Goal: Task Accomplishment & Management: Complete application form

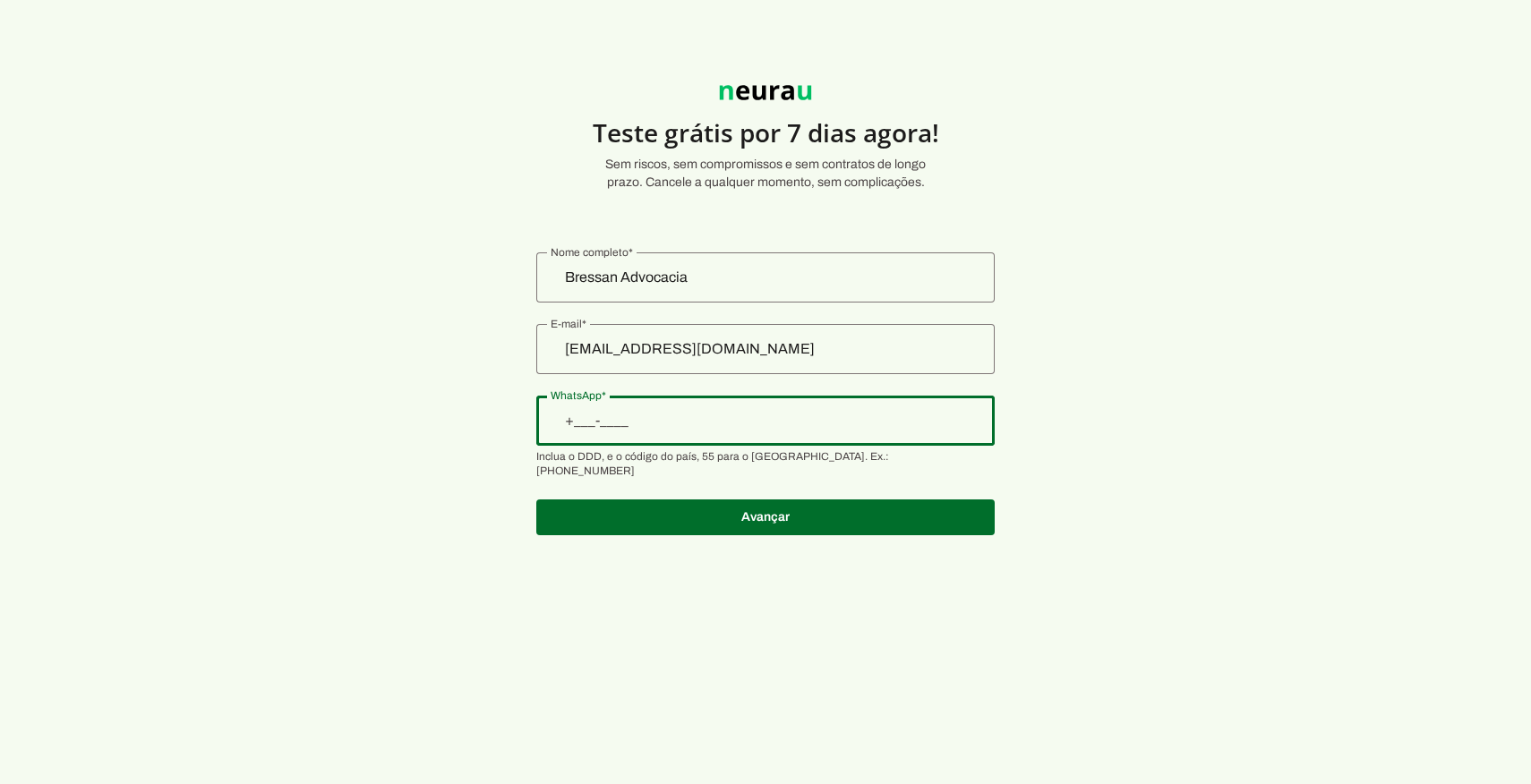
click at [713, 419] on input "WhatsApp" at bounding box center [765, 420] width 429 height 21
type input "+1(___)___-____"
type input "[PHONE_NUMBER]"
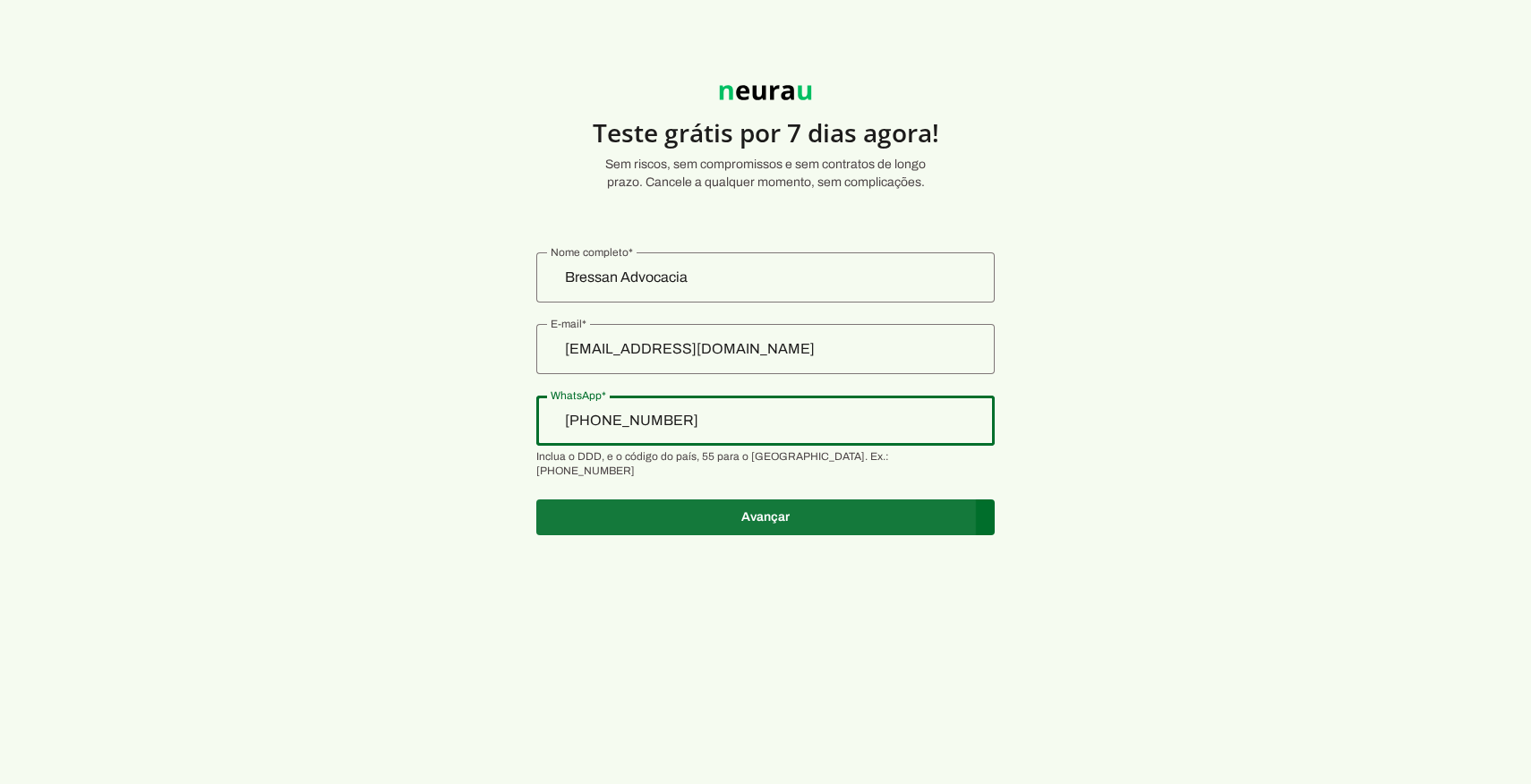
type md-outlined-text-field "[PHONE_NUMBER]"
click at [774, 498] on span at bounding box center [765, 517] width 458 height 43
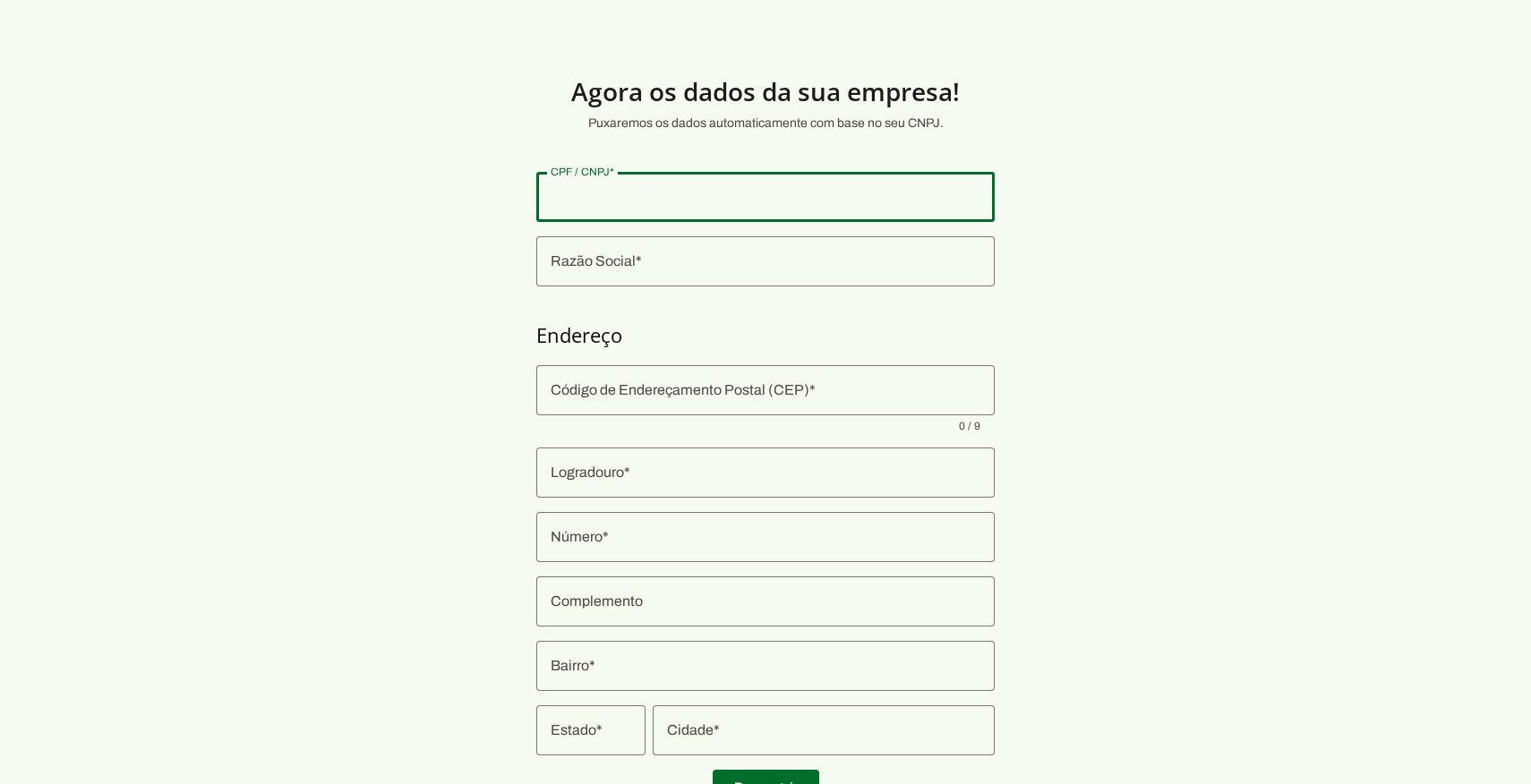
click at [667, 214] on div at bounding box center [765, 197] width 458 height 50
type input "412.210.508-00"
type md-outlined-text-field "412.210.508-00"
click at [670, 259] on input "Razão Social" at bounding box center [765, 261] width 429 height 21
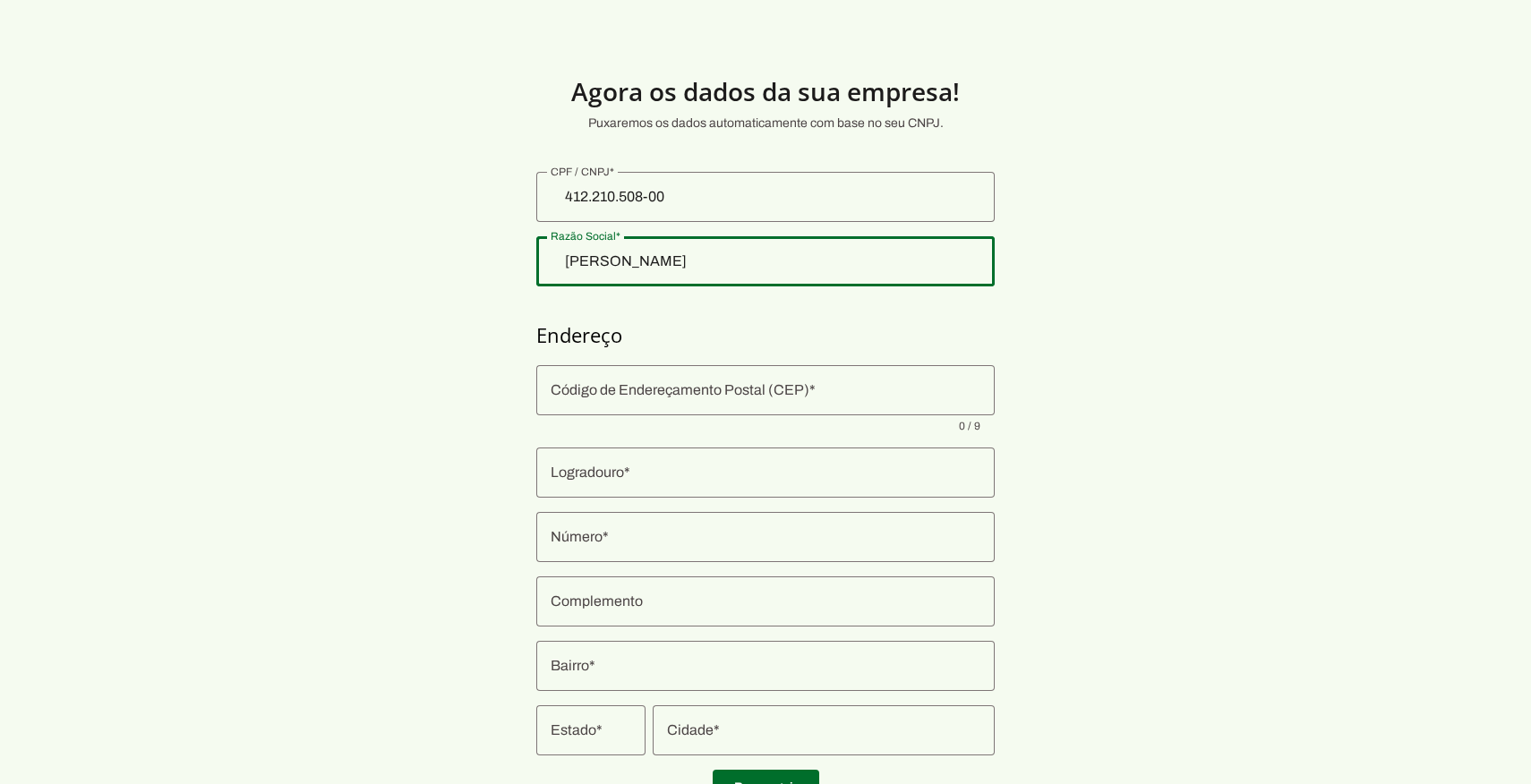
type input "João Victor Batista Bressan"
type md-outlined-text-field "João Victor Batista Bressan"
click at [641, 392] on input "Código de Endereçamento Postal (CEP)" at bounding box center [765, 390] width 429 height 21
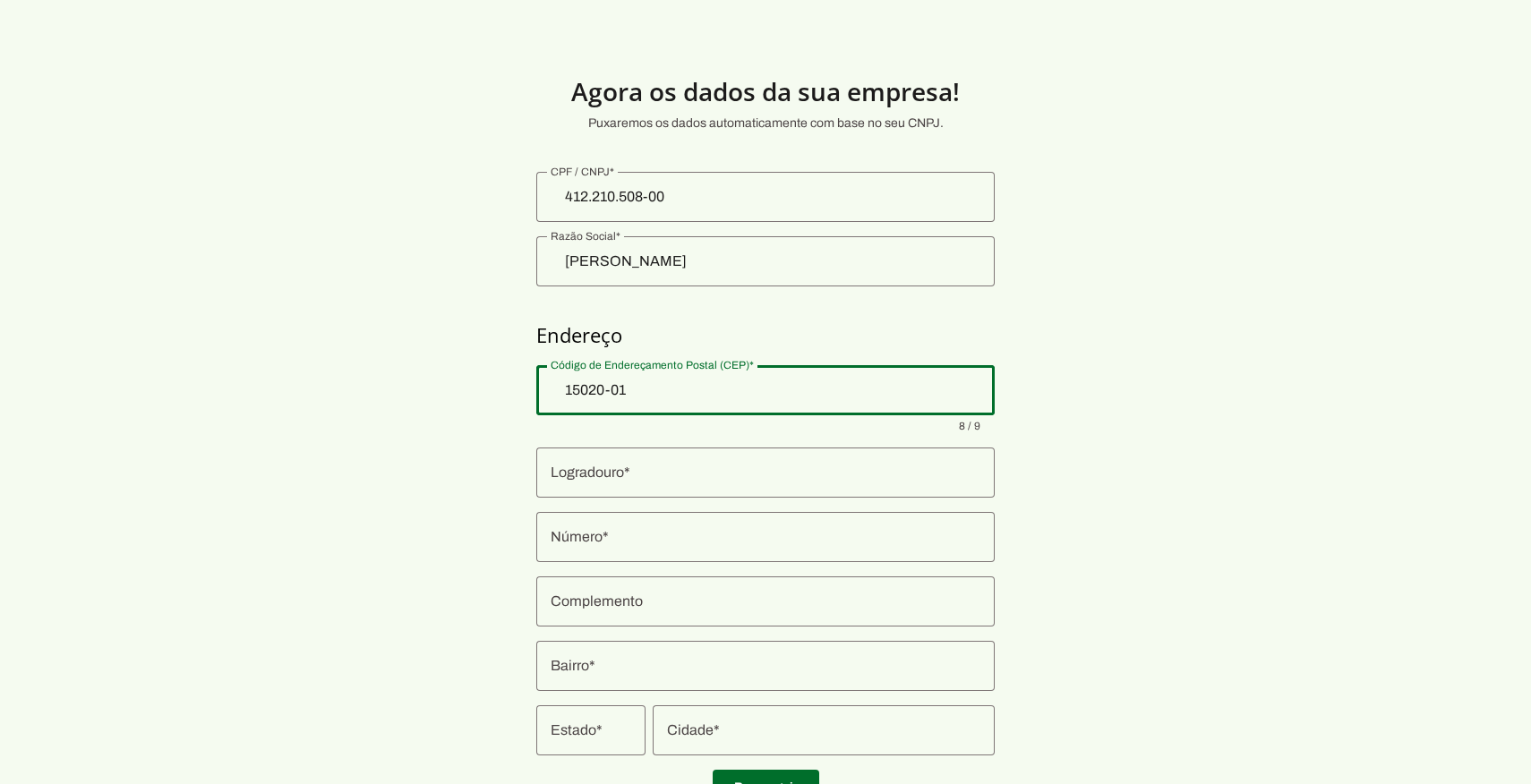
type input "15020-010"
type input "Rua Floriano Peixoto"
type input "Santos Dumont"
type input "São José do Rio Preto"
type input "SP"
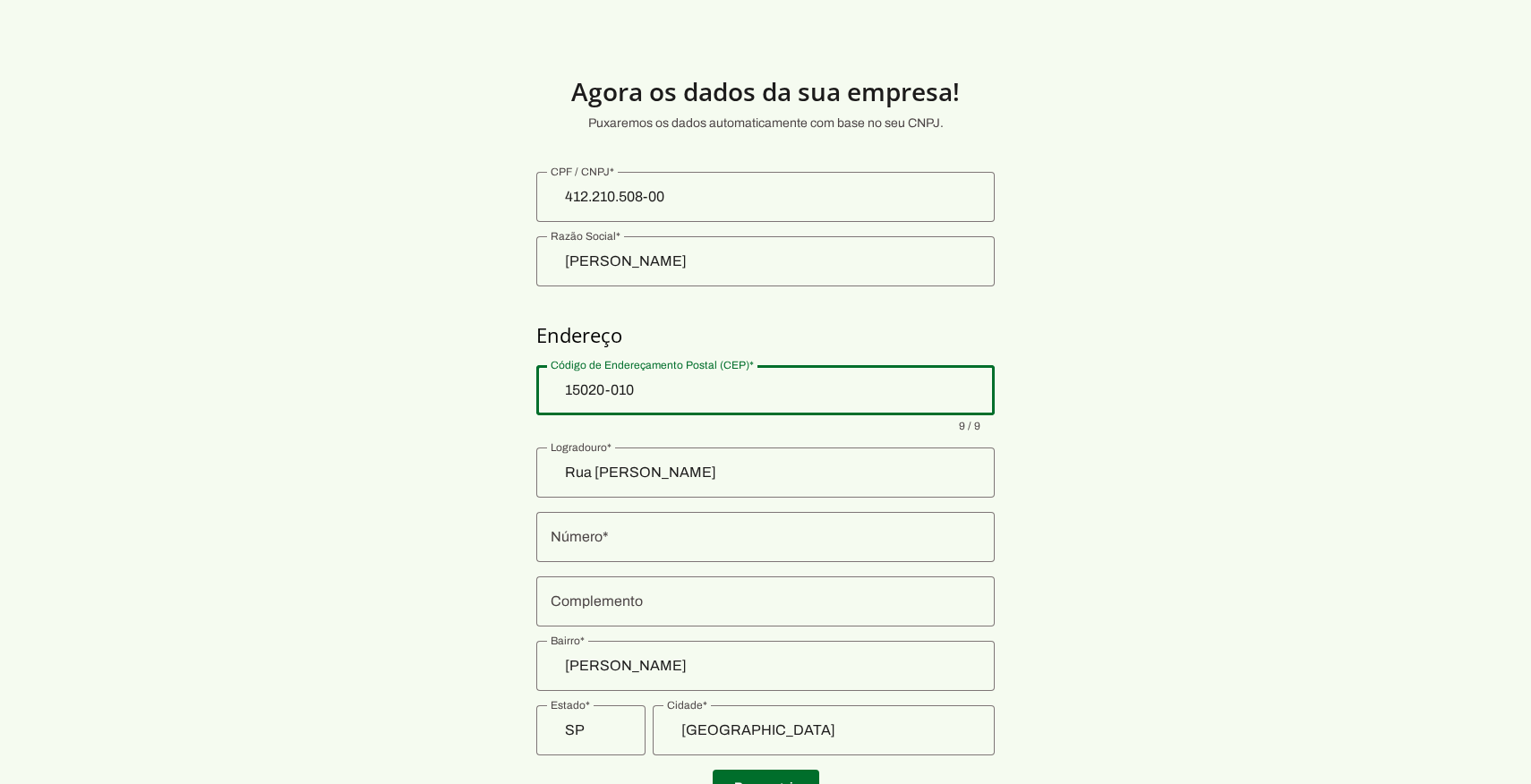
click at [434, 414] on section "Agora os dados da sua empresa! Puxaremos os dados automaticamente com base no s…" at bounding box center [765, 432] width 1531 height 777
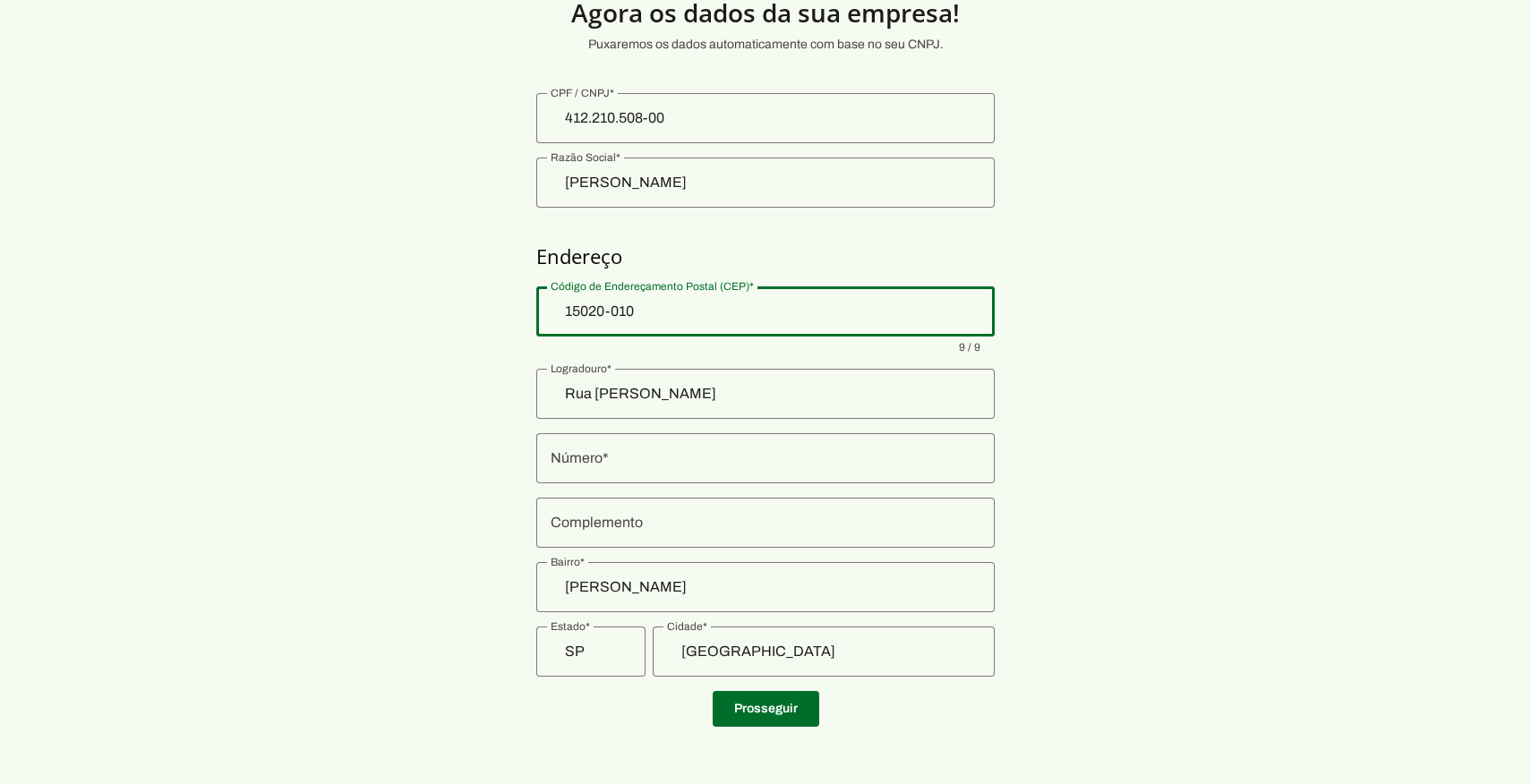
type md-outlined-text-field "15020-010"
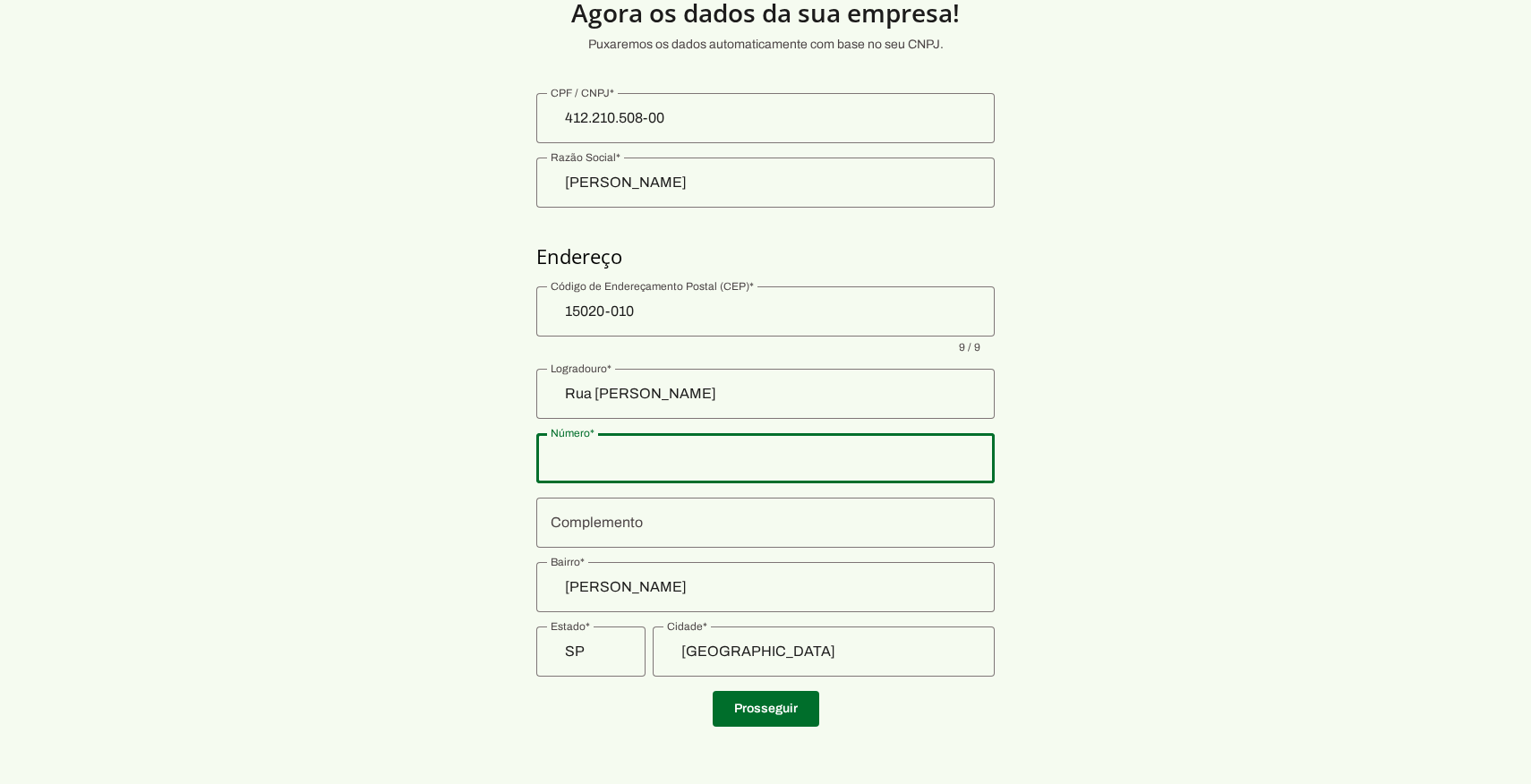
click at [628, 447] on input "Número" at bounding box center [765, 458] width 429 height 21
type input "3040"
type md-outlined-text-field "3040"
click at [783, 706] on span at bounding box center [766, 709] width 106 height 43
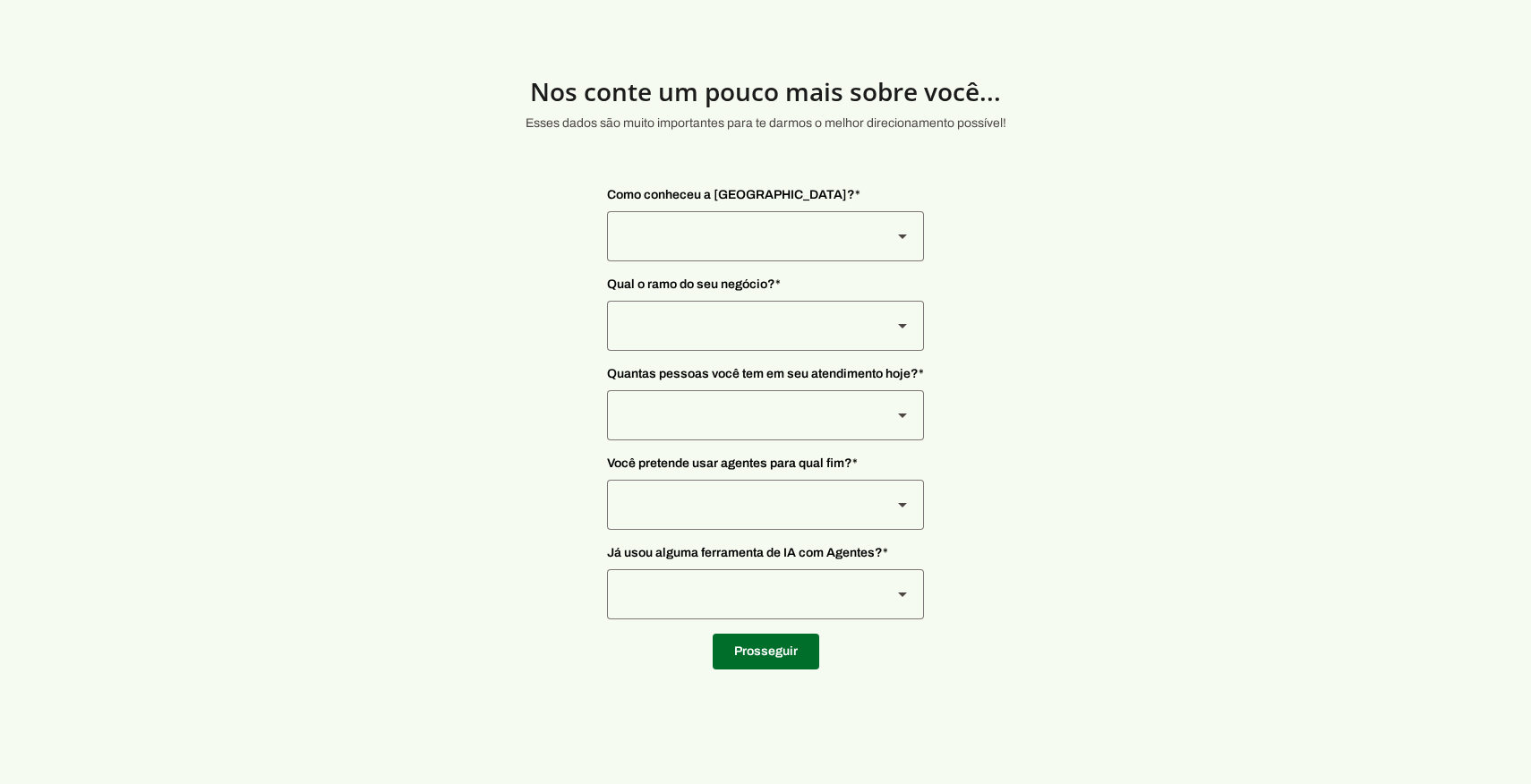
click at [775, 251] on div at bounding box center [742, 236] width 270 height 50
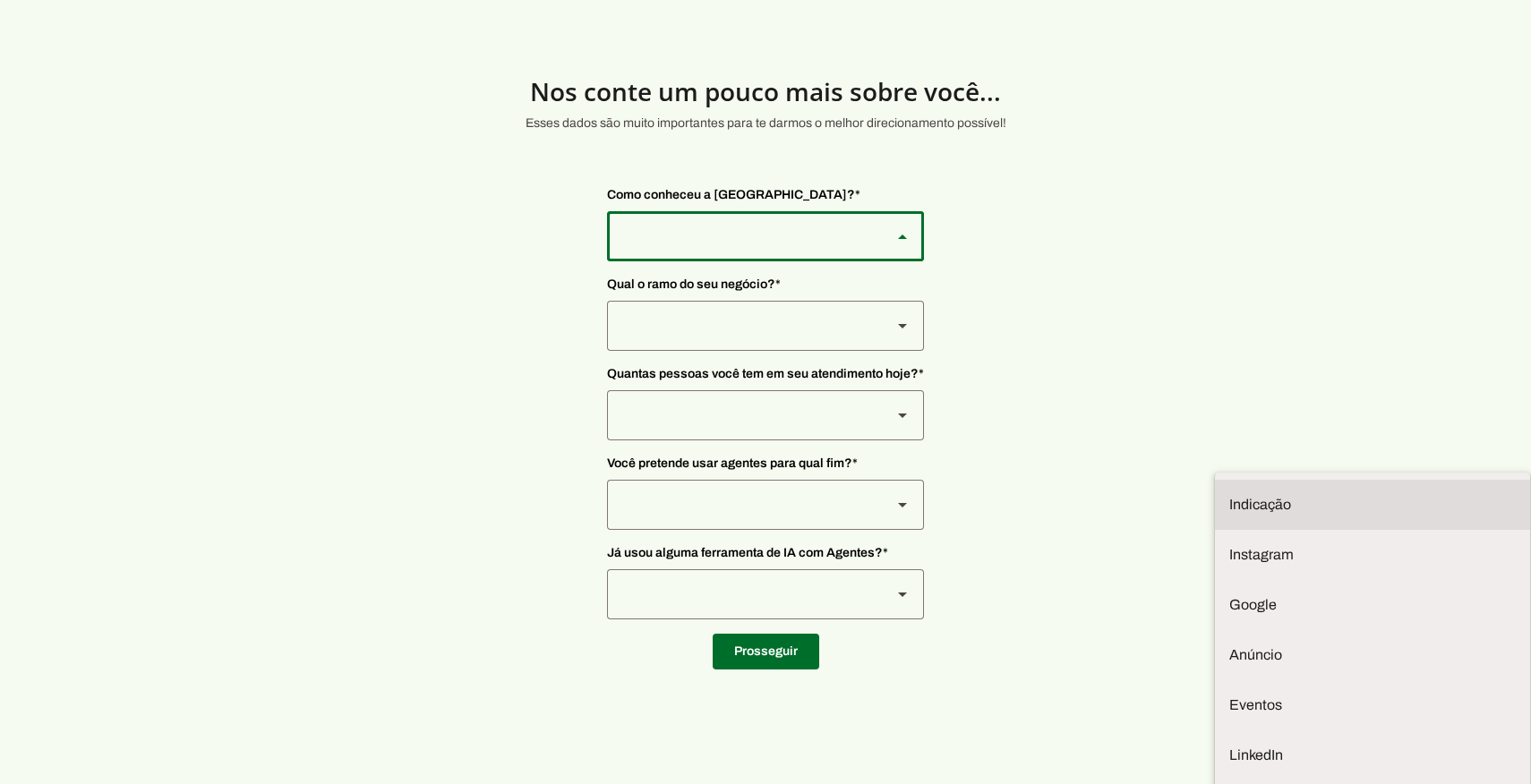
click at [1229, 494] on slot at bounding box center [1372, 504] width 287 height 21
type md-outlined-select "NW0Npec8Jvm64GSjAjvQ"
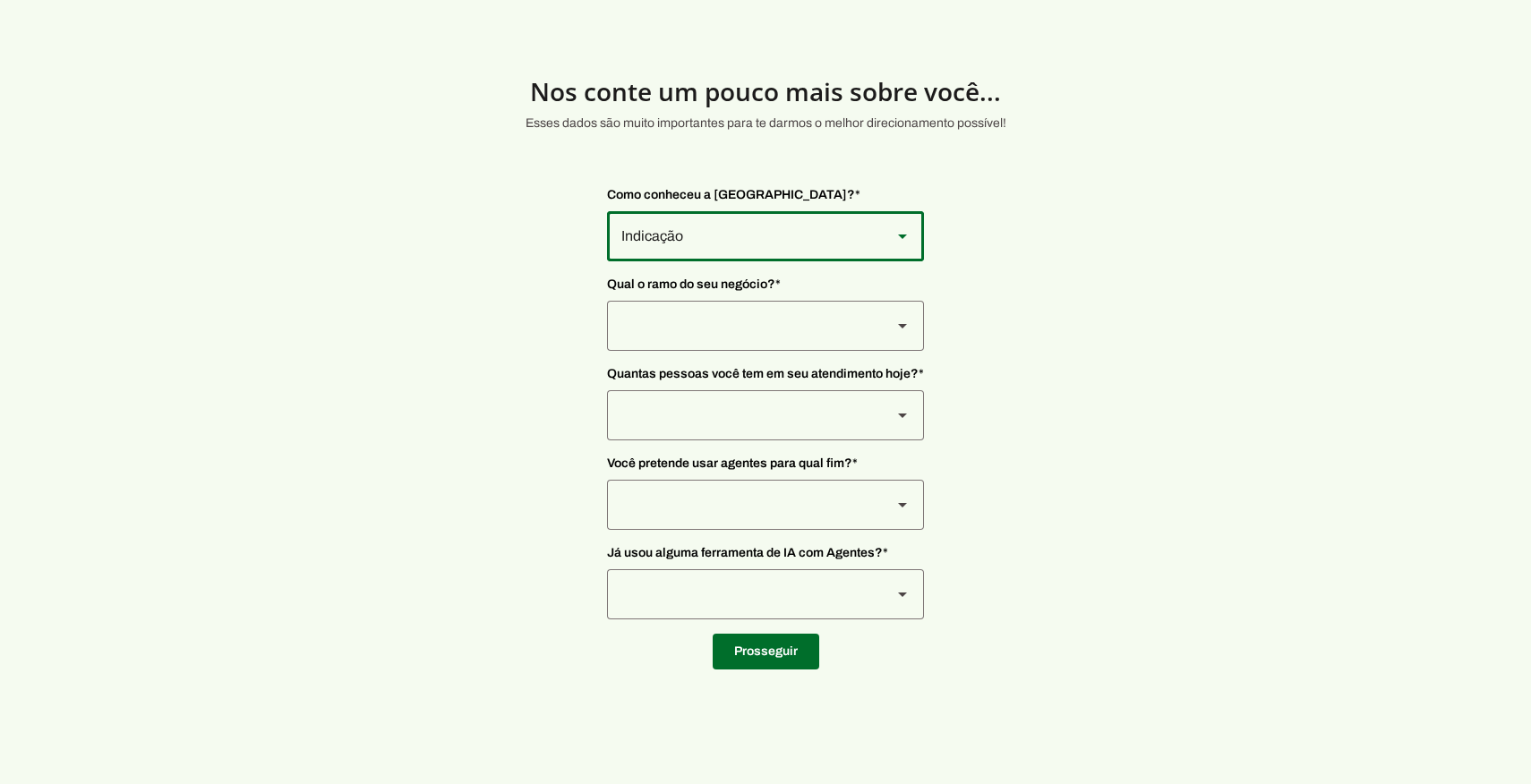
click at [718, 261] on div at bounding box center [742, 236] width 270 height 50
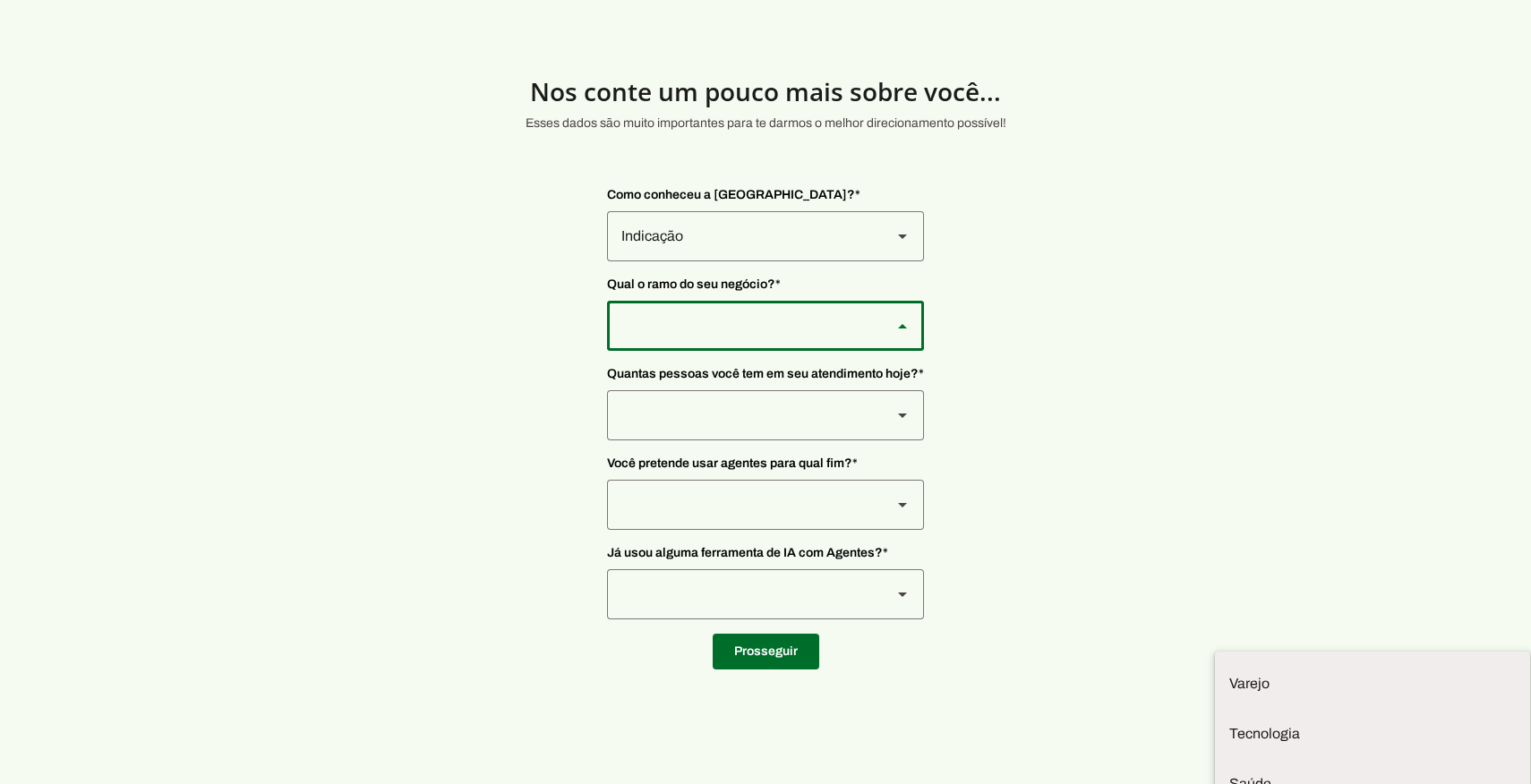
click at [0, 0] on slot at bounding box center [0, 0] width 0 height 0
type md-outlined-select "L7c3Qm59DPDoD5qFBh3Y"
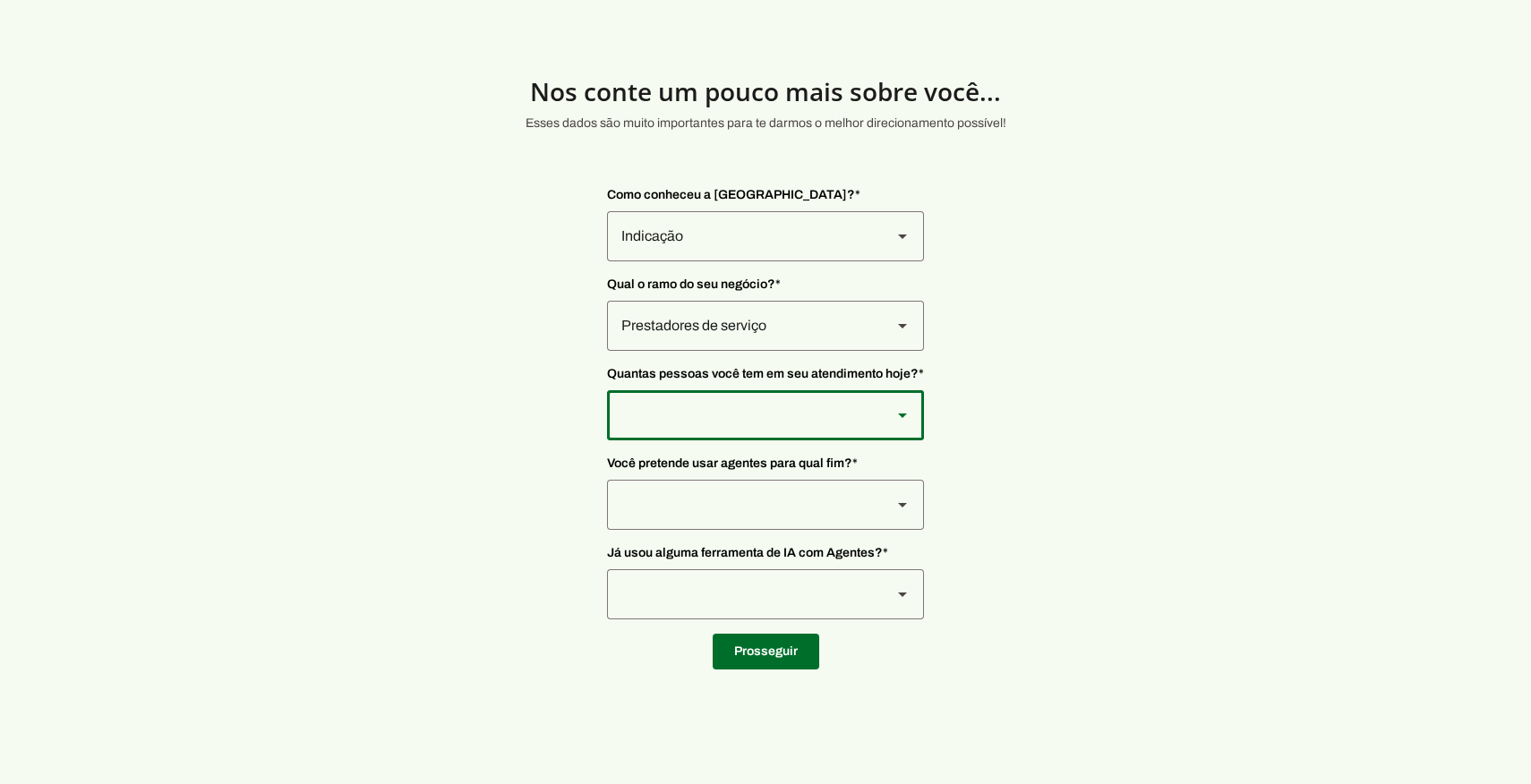
click at [721, 261] on div at bounding box center [742, 236] width 270 height 50
click at [0, 0] on md-item "De 0 a 3" at bounding box center [0, 0] width 0 height 0
type md-outlined-select "yHmeUixsC5IlBgFUkJwN"
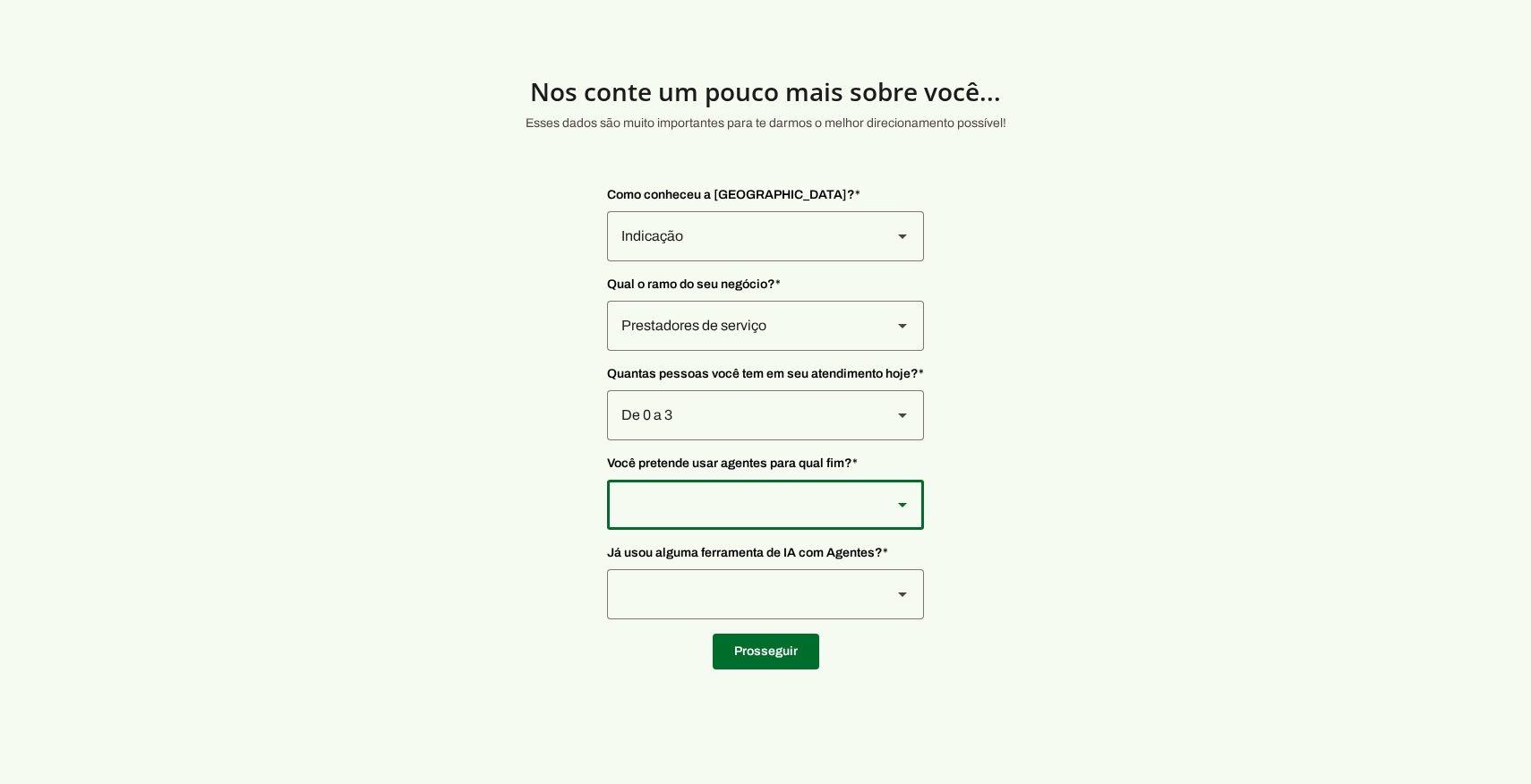
click at [699, 261] on div at bounding box center [742, 236] width 270 height 50
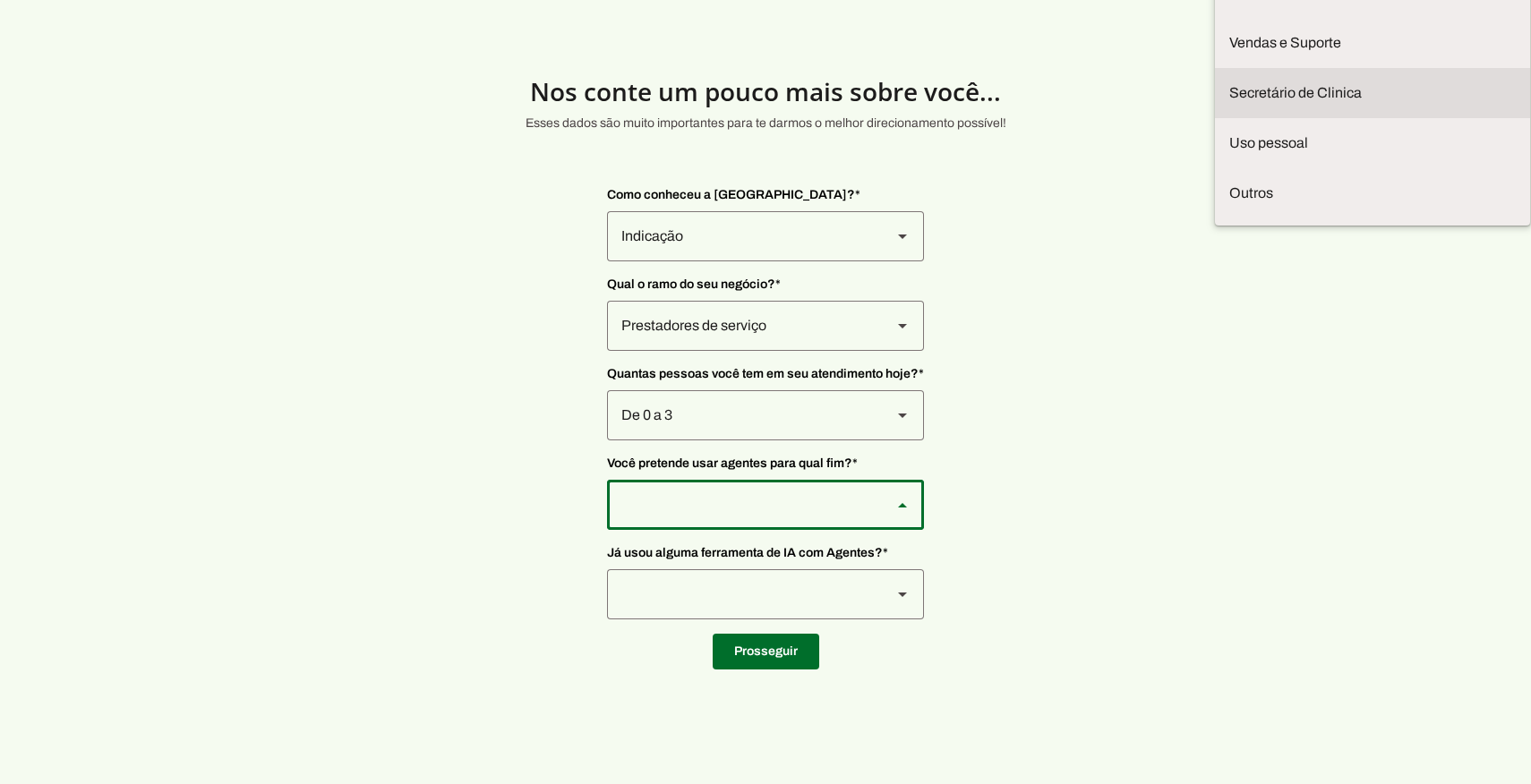
click at [0, 0] on slot "Secretário de Clinica" at bounding box center [0, 0] width 0 height 0
type md-outlined-select "jhpZzhB7z5SzQnvZD2gM"
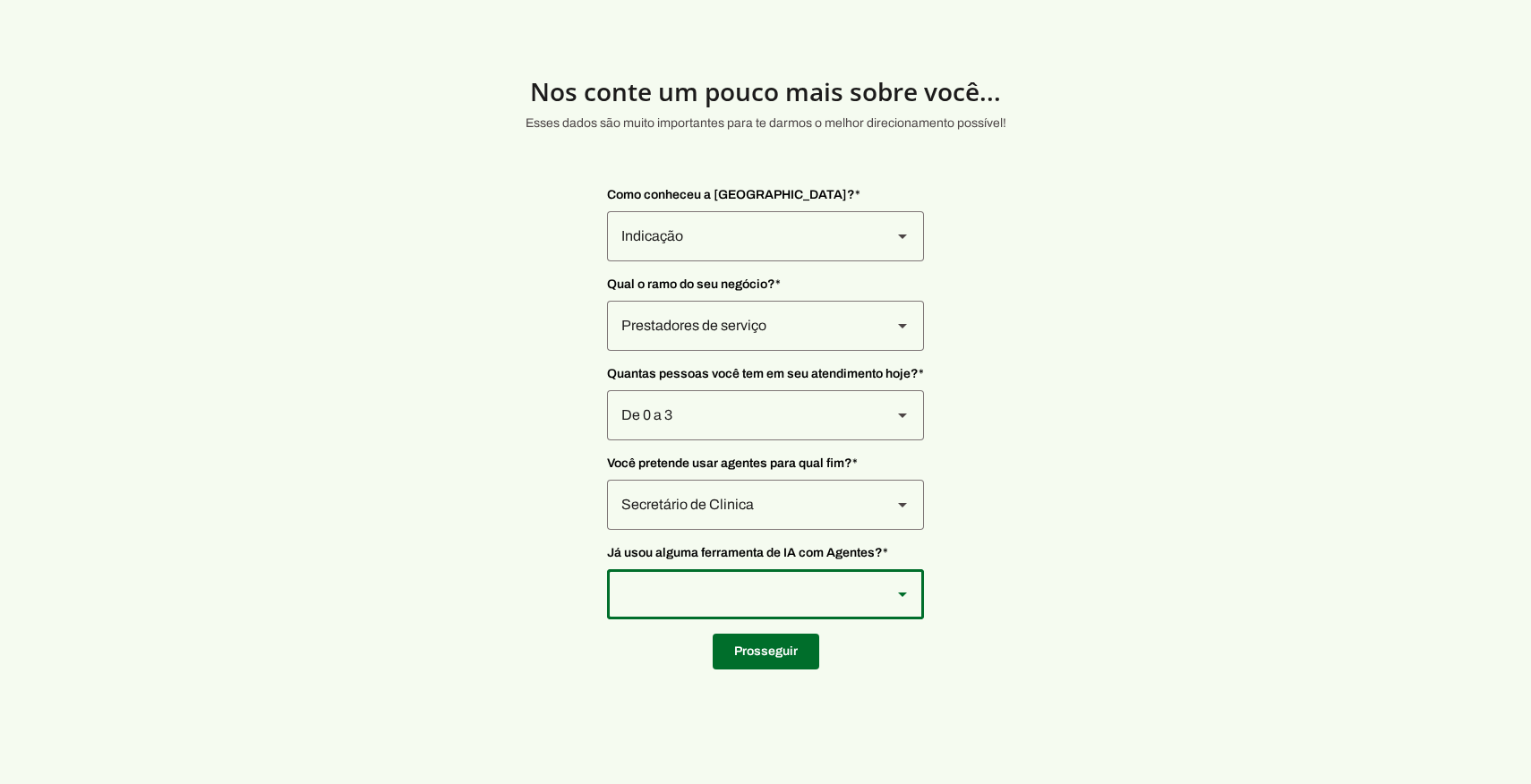
click at [687, 261] on div at bounding box center [742, 236] width 270 height 50
click at [0, 0] on slot at bounding box center [0, 0] width 0 height 0
type md-outlined-select "YJTivUP5LYteilvK0BaA"
click at [724, 261] on div "Prestadores de serviço" at bounding box center [742, 236] width 270 height 50
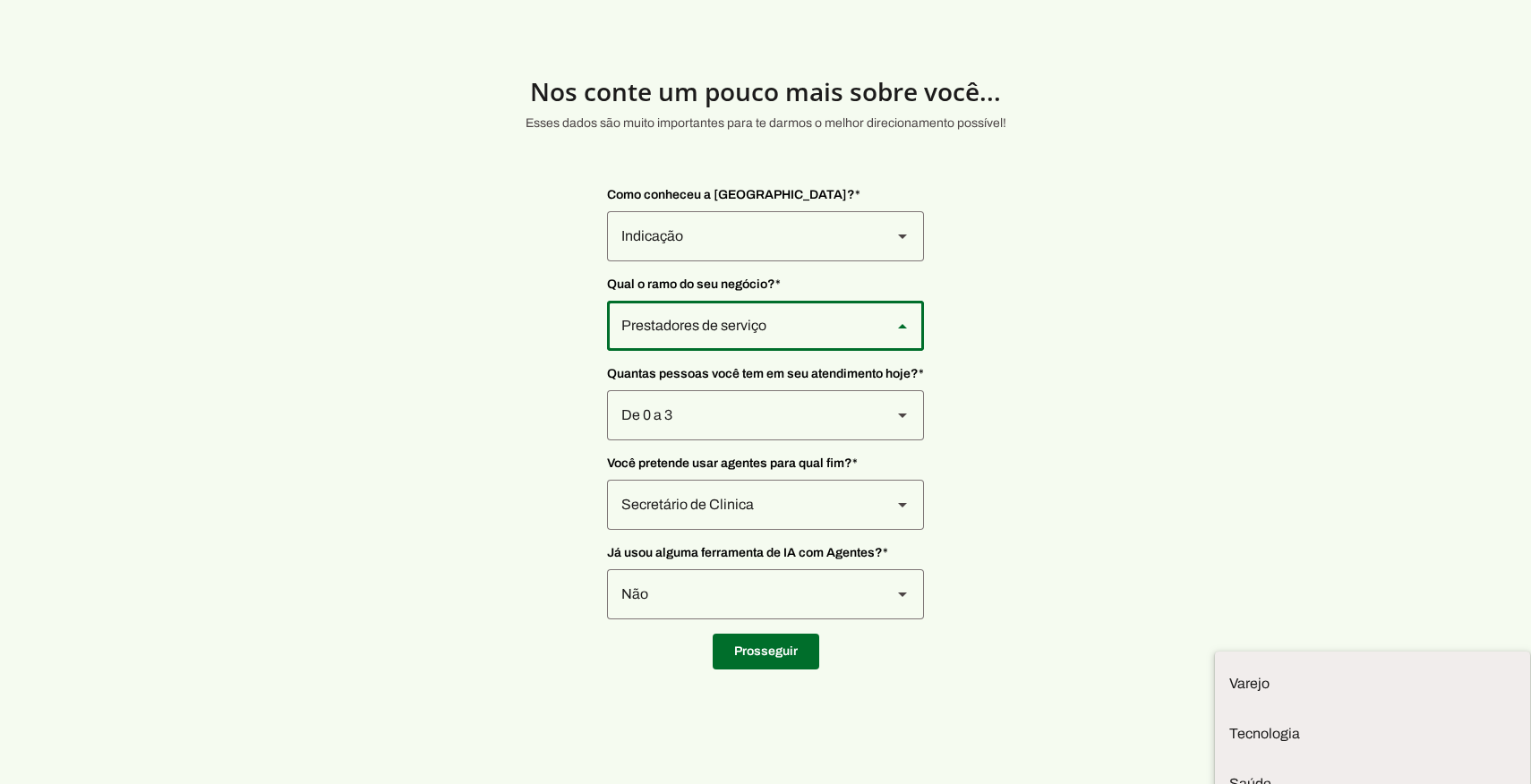
click at [0, 0] on md-item "Outros" at bounding box center [0, 0] width 0 height 0
type md-outlined-select "PdBvFalRKZEXjQ8yR20Z"
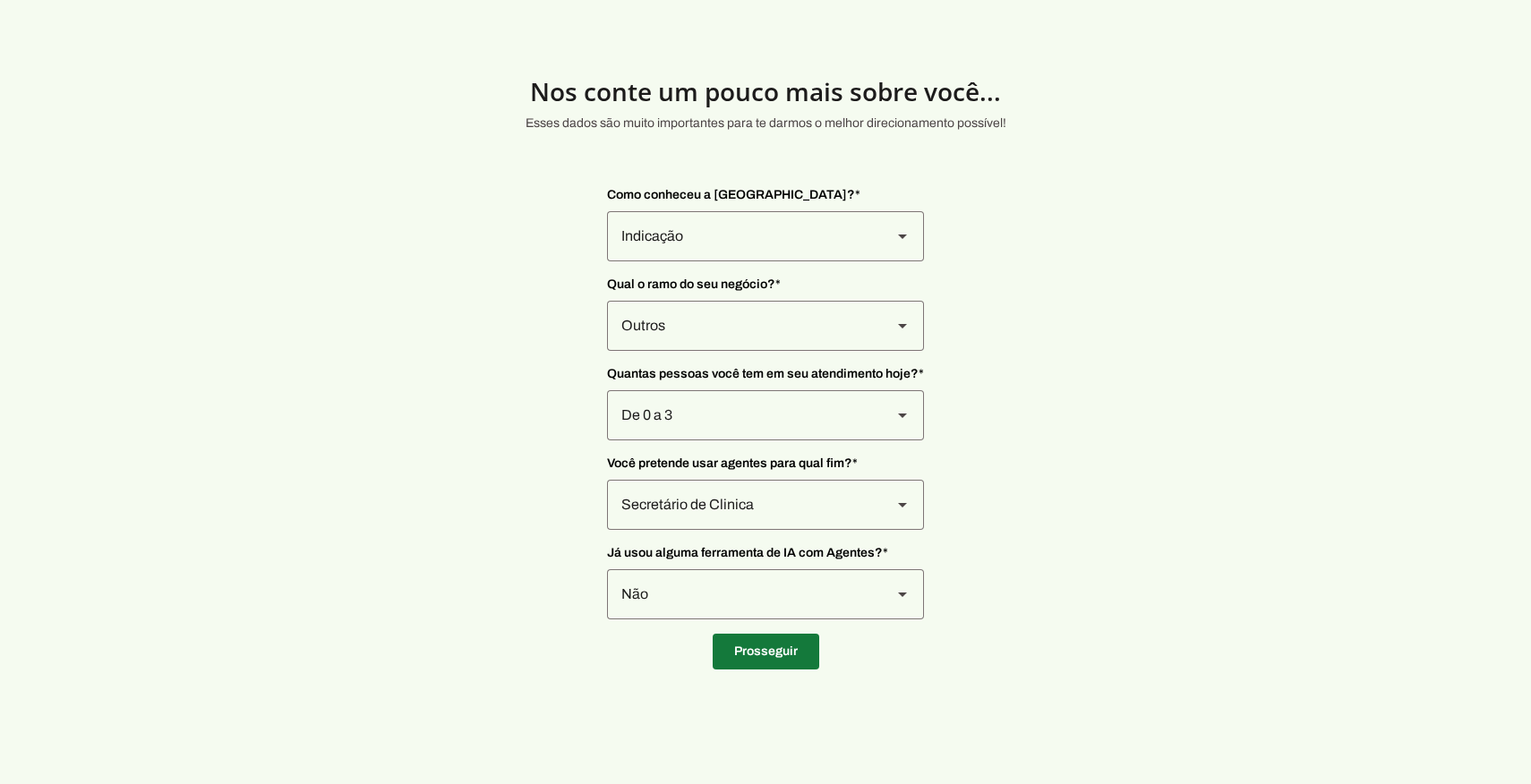
click at [785, 643] on span at bounding box center [766, 651] width 106 height 43
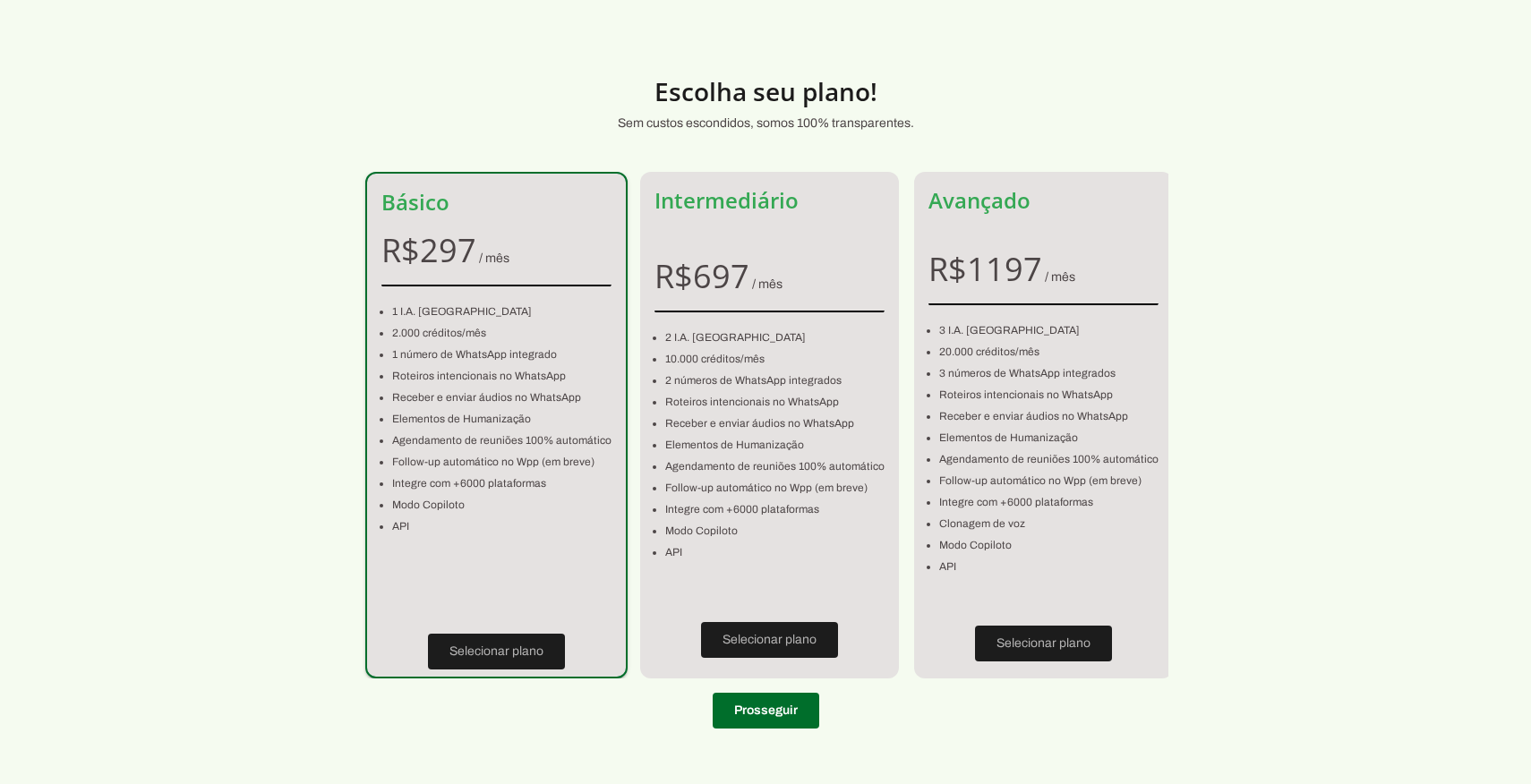
scroll to position [2, 0]
